Goal: Check status: Check status

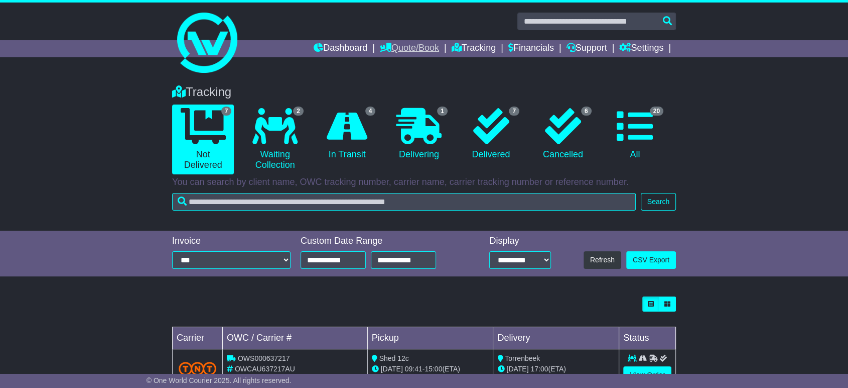
click at [408, 44] on link "Quote/Book" at bounding box center [409, 48] width 59 height 17
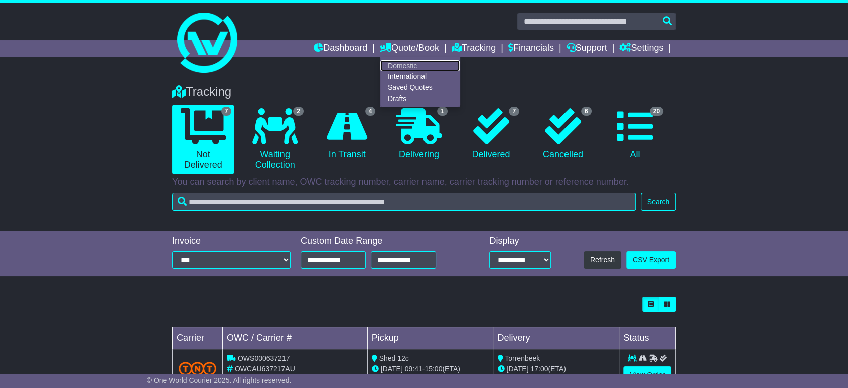
click at [394, 62] on link "Domestic" at bounding box center [419, 65] width 79 height 11
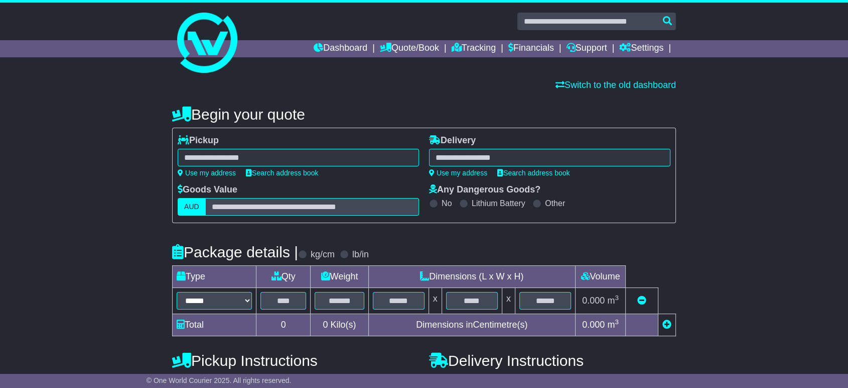
select select
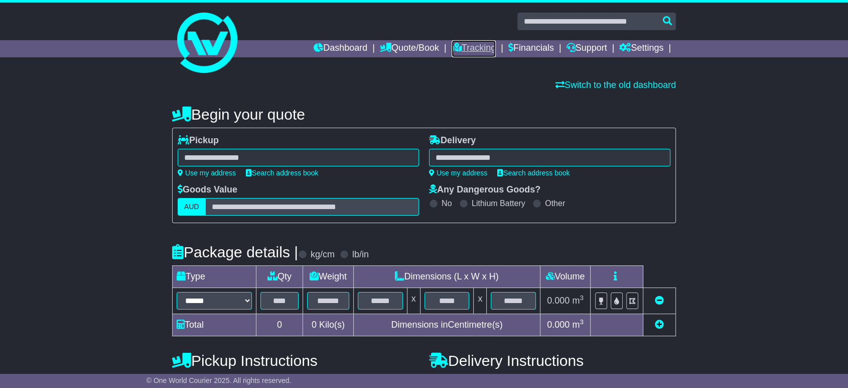
click at [469, 48] on link "Tracking" at bounding box center [474, 48] width 44 height 17
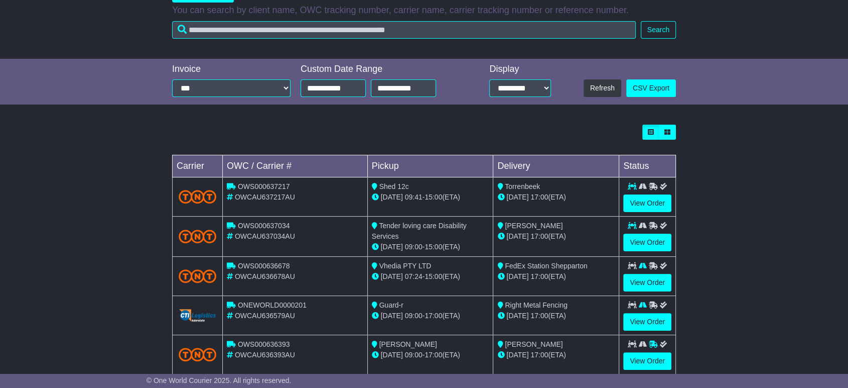
scroll to position [103, 0]
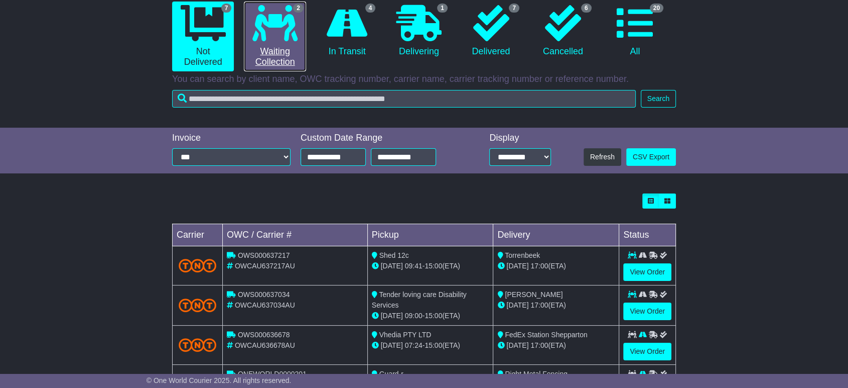
click at [271, 56] on link "2 Waiting Collection" at bounding box center [275, 37] width 62 height 70
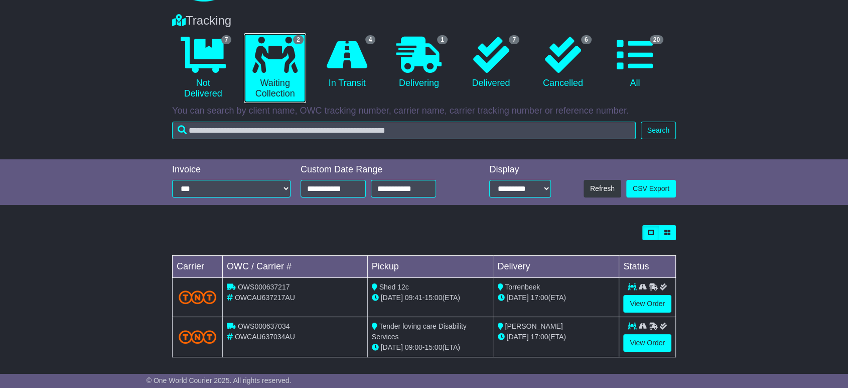
scroll to position [75, 0]
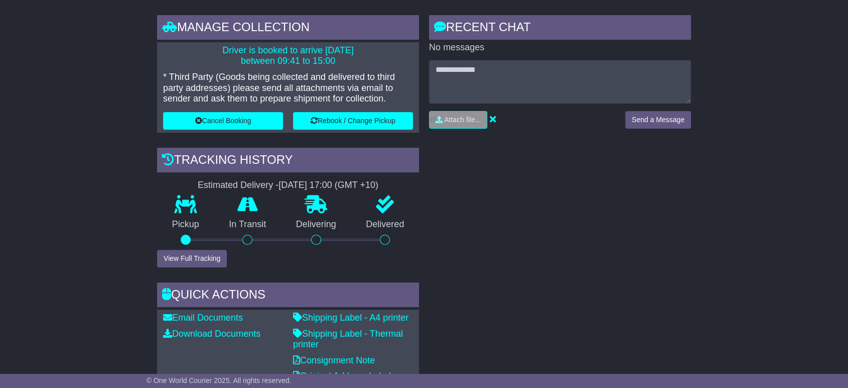
scroll to position [167, 0]
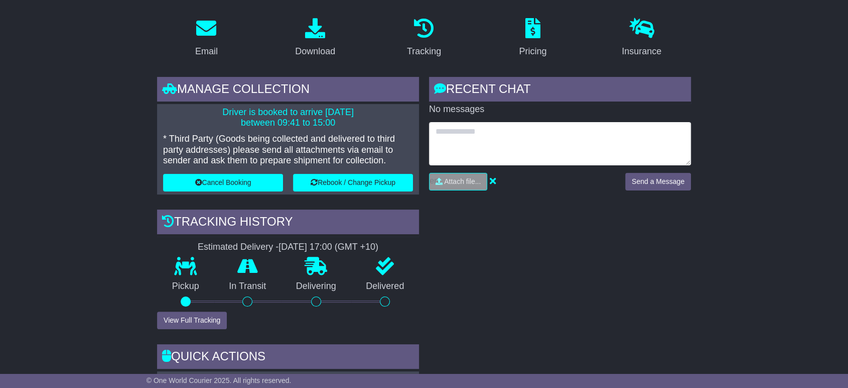
click at [467, 134] on textarea at bounding box center [560, 143] width 262 height 43
type textarea "**********"
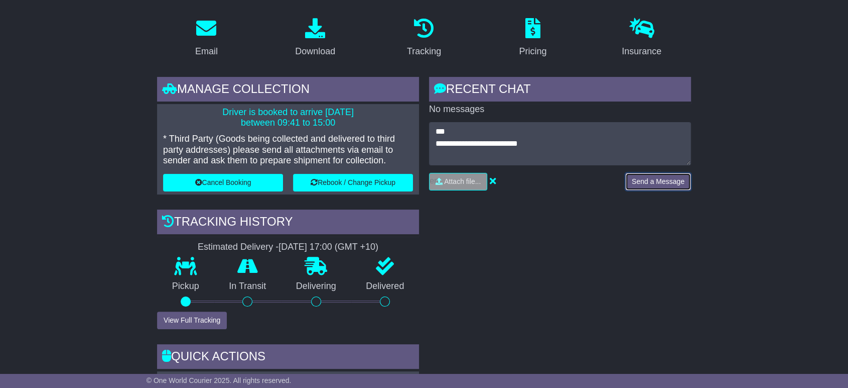
click at [639, 177] on button "Send a Message" at bounding box center [658, 182] width 66 height 18
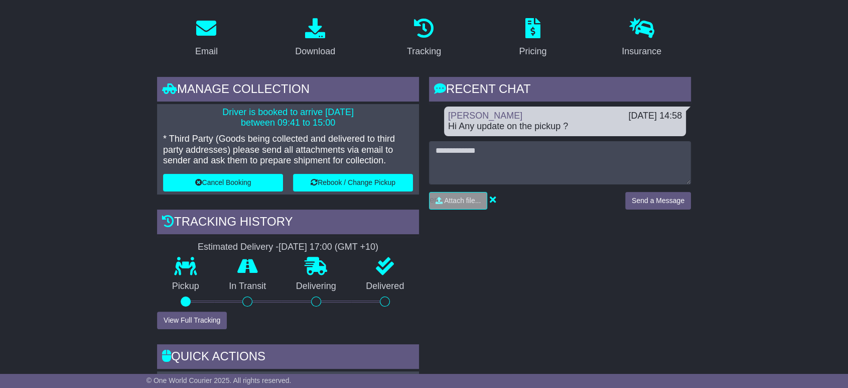
drag, startPoint x: 509, startPoint y: 110, endPoint x: 510, endPoint y: 124, distance: 14.1
click at [509, 110] on div "[PERSON_NAME]" at bounding box center [533, 115] width 180 height 11
click at [510, 129] on div "Hi Any update on the pickup ?" at bounding box center [565, 126] width 234 height 11
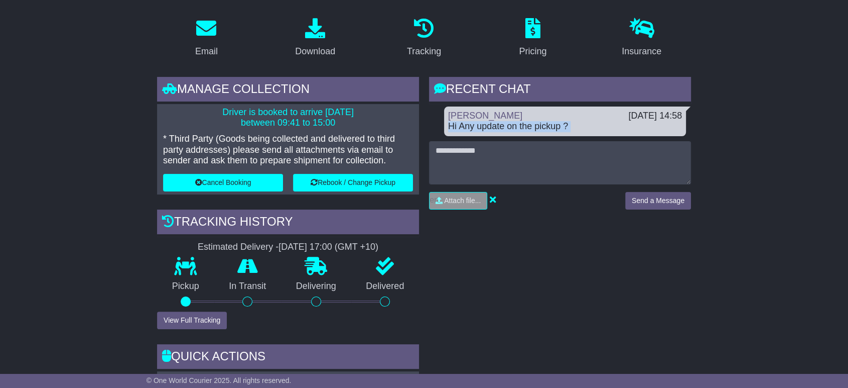
copy div "Hi Any update on the pickup ?"
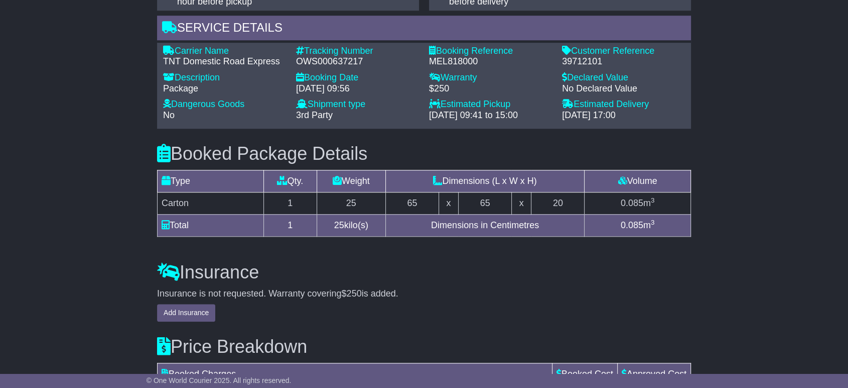
scroll to position [998, 0]
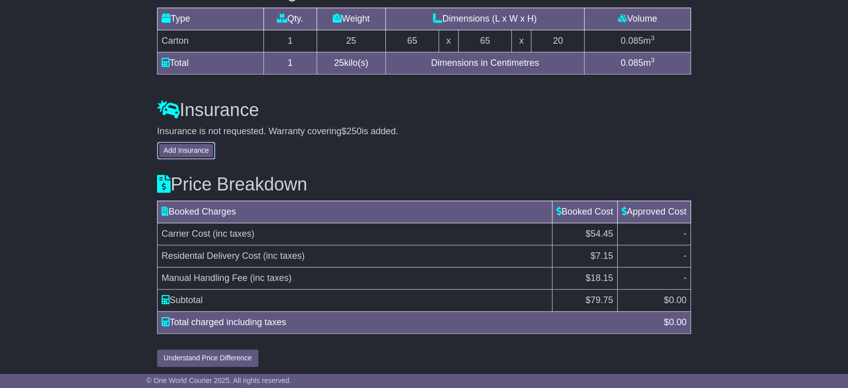
click at [196, 148] on button "Add Insurance" at bounding box center [186, 151] width 58 height 18
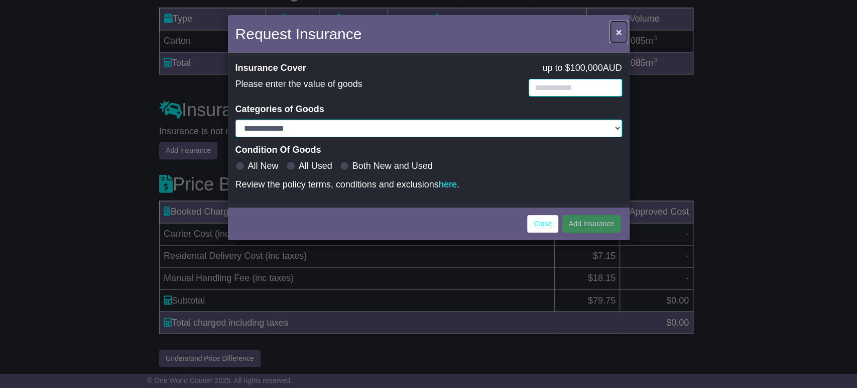
click at [619, 30] on span "×" at bounding box center [618, 32] width 6 height 12
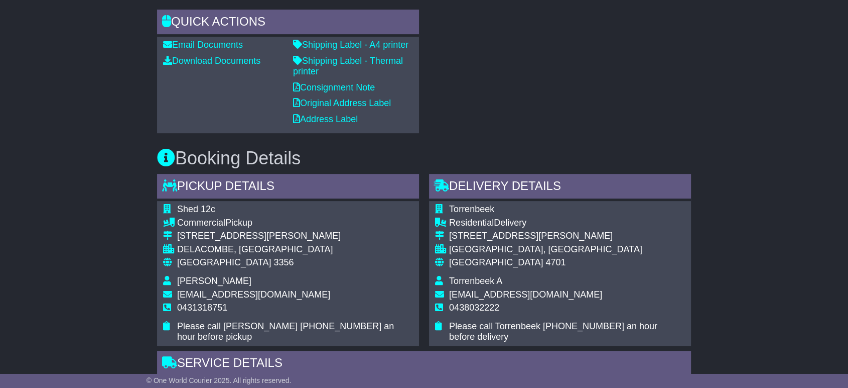
scroll to position [385, 0]
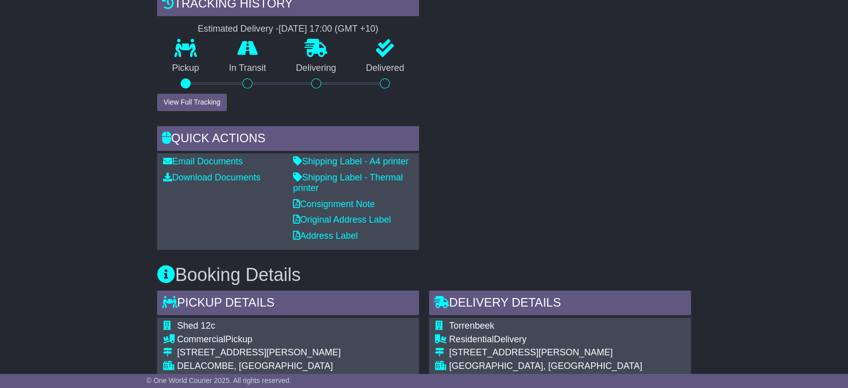
click at [195, 85] on div at bounding box center [185, 83] width 57 height 10
click at [193, 94] on button "View Full Tracking" at bounding box center [192, 102] width 70 height 18
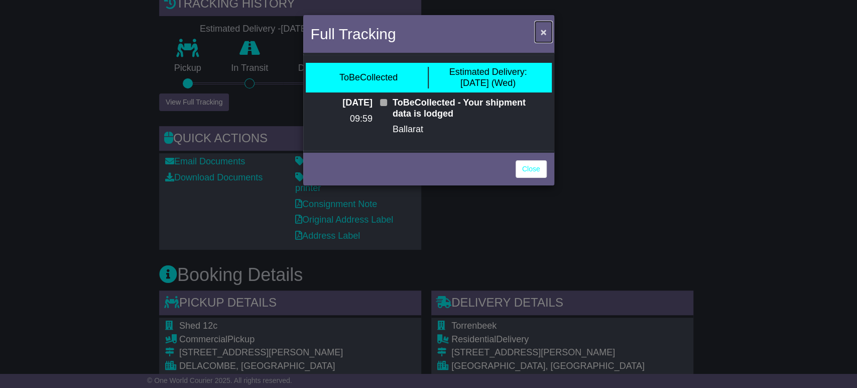
click at [545, 34] on span "×" at bounding box center [543, 32] width 6 height 12
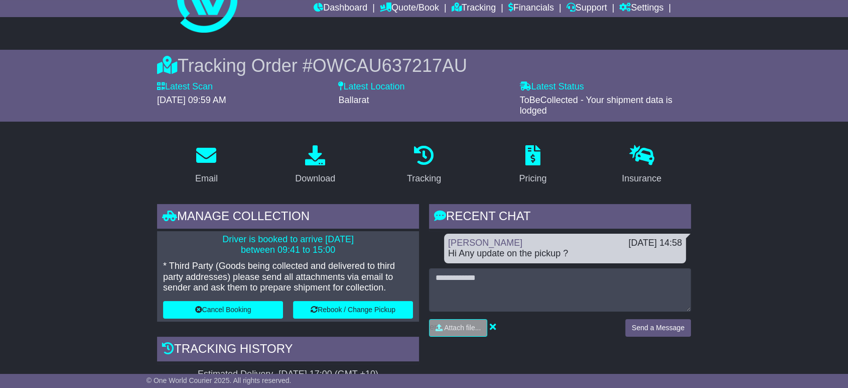
scroll to position [0, 0]
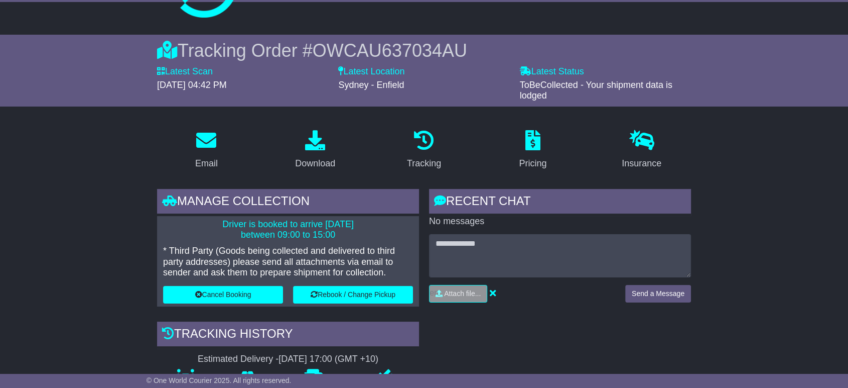
scroll to position [56, 0]
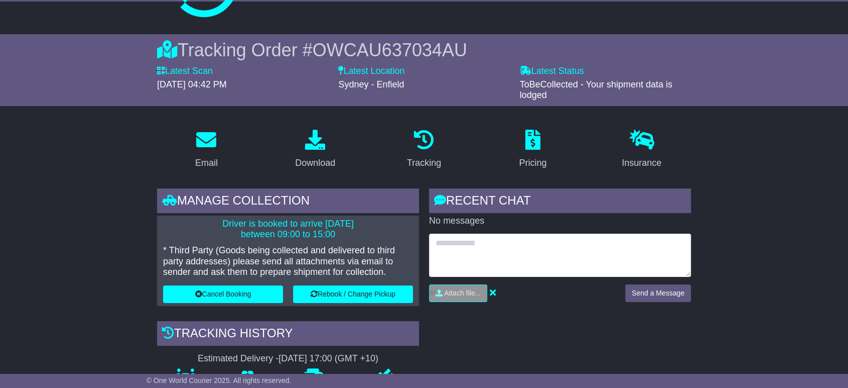
click at [468, 236] on textarea at bounding box center [560, 254] width 262 height 43
paste textarea "**********"
type textarea "**********"
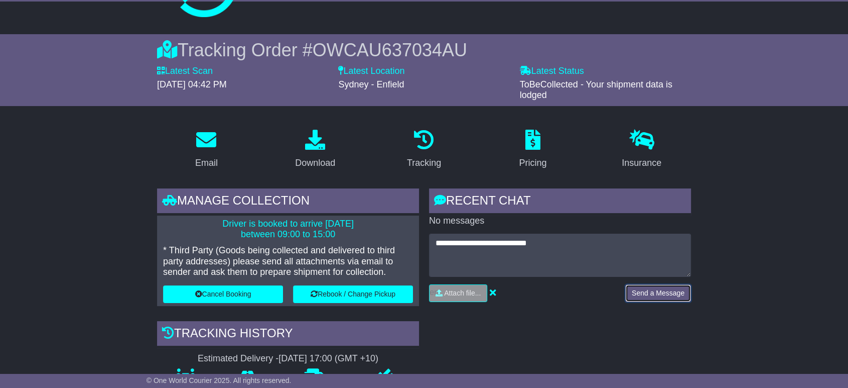
click at [675, 289] on button "Send a Message" at bounding box center [658, 293] width 66 height 18
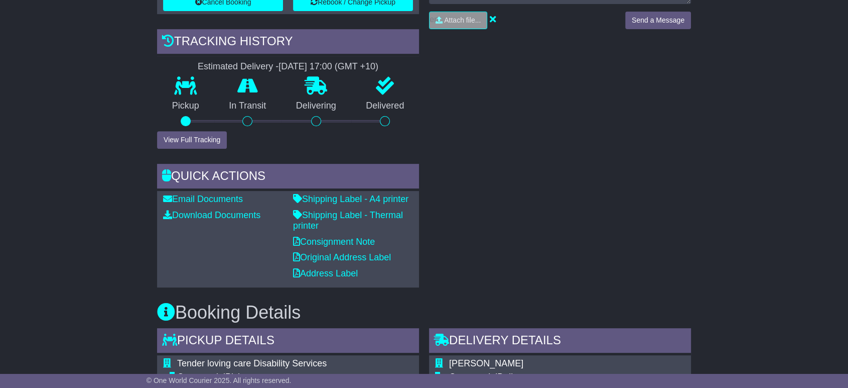
scroll to position [185, 0]
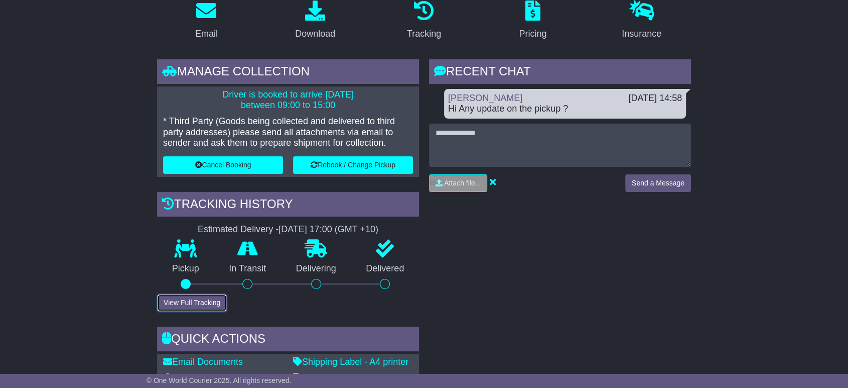
click at [183, 300] on button "View Full Tracking" at bounding box center [192, 303] width 70 height 18
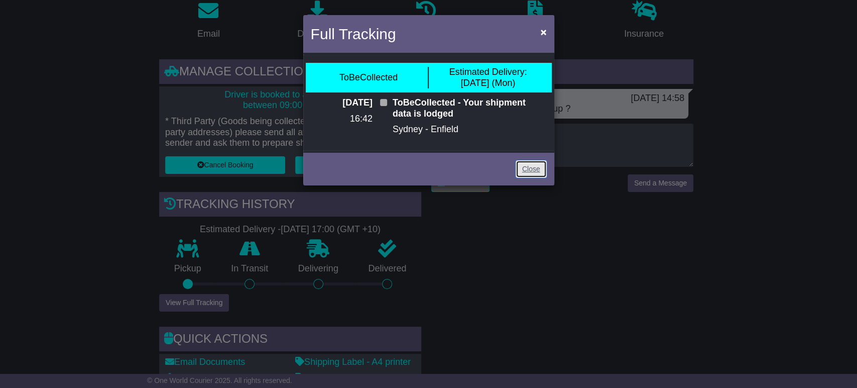
click at [529, 161] on link "Close" at bounding box center [531, 169] width 31 height 18
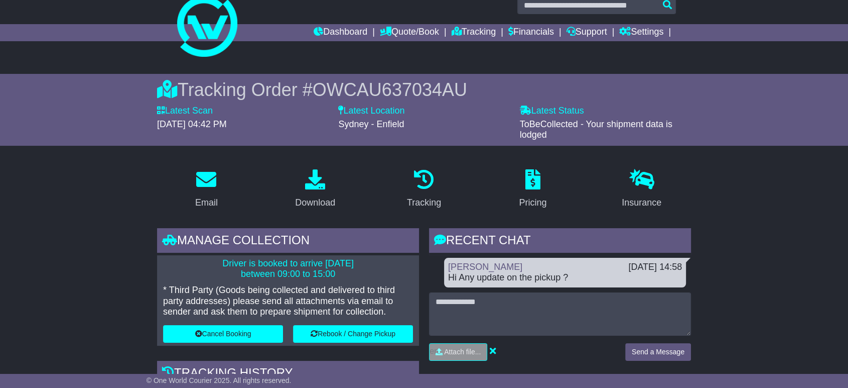
scroll to position [0, 0]
